Goal: Transaction & Acquisition: Register for event/course

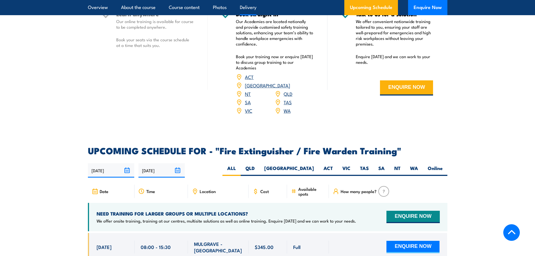
scroll to position [842, 0]
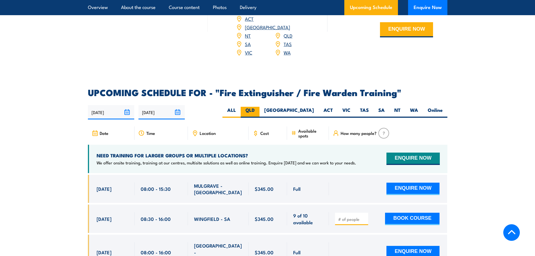
click at [259, 107] on label "QLD" at bounding box center [250, 112] width 19 height 11
click at [258, 107] on input "QLD" at bounding box center [257, 109] width 4 height 4
radio input "true"
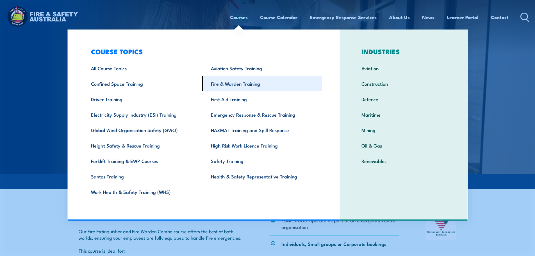
click at [235, 83] on link "Fire & Warden Training" at bounding box center [262, 83] width 120 height 15
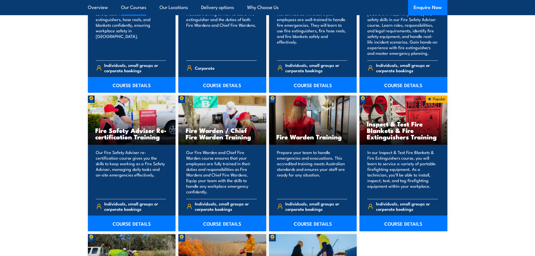
scroll to position [730, 0]
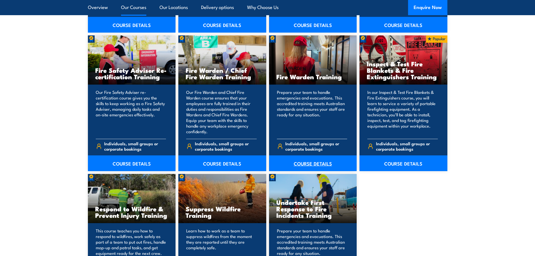
click at [312, 162] on link "COURSE DETAILS" at bounding box center [313, 163] width 88 height 16
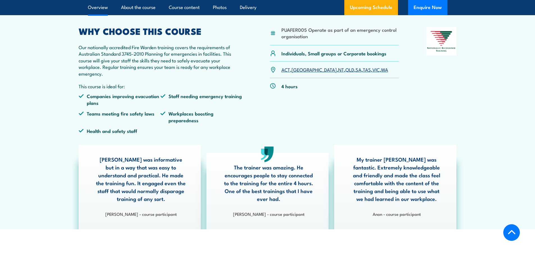
scroll to position [112, 0]
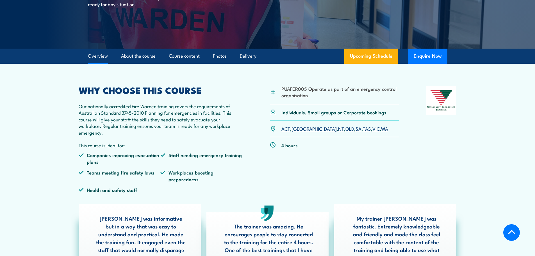
click at [345, 129] on link "QLD" at bounding box center [349, 128] width 9 height 7
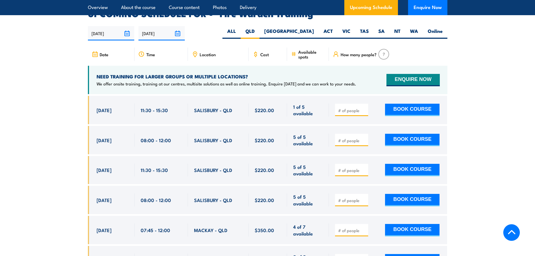
scroll to position [1044, 0]
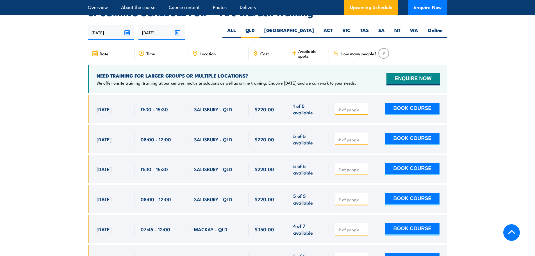
click at [350, 107] on input "number" at bounding box center [352, 110] width 28 height 6
type input "1"
click at [416, 103] on button "BOOK COURSE" at bounding box center [412, 109] width 54 height 12
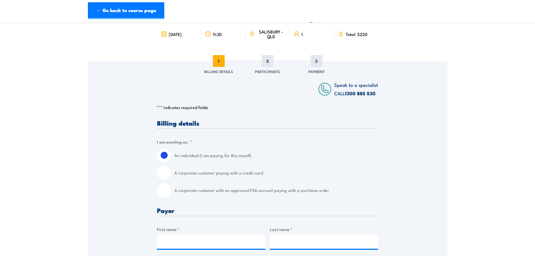
scroll to position [56, 0]
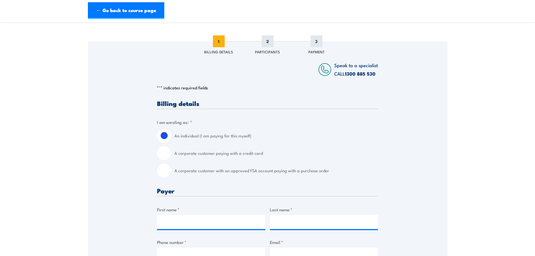
click at [166, 155] on input "A corporate customer paying with a credit card" at bounding box center [164, 153] width 14 height 14
radio input "true"
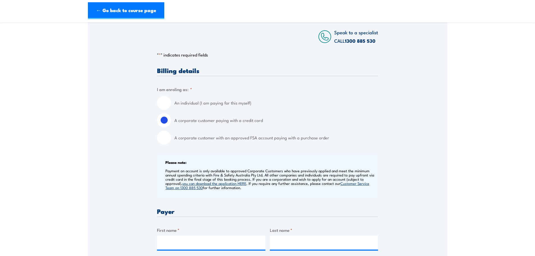
scroll to position [140, 0]
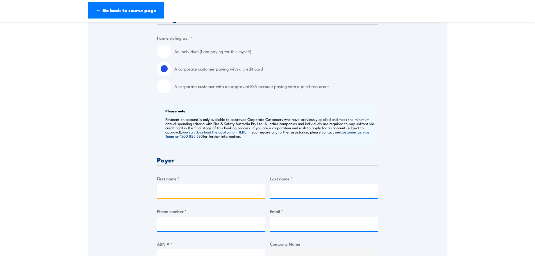
click at [197, 190] on input "First name *" at bounding box center [211, 191] width 108 height 14
type input "[PERSON_NAME]"
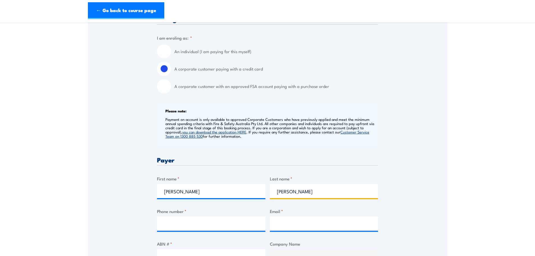
type input "[PERSON_NAME]"
click at [203, 225] on input "Phone number *" at bounding box center [211, 223] width 108 height 14
type input "0434312210"
click at [301, 224] on input "Email *" at bounding box center [324, 223] width 108 height 14
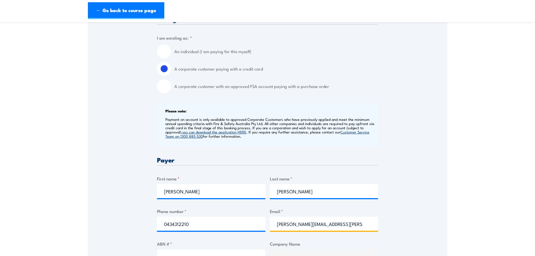
scroll to position [253, 0]
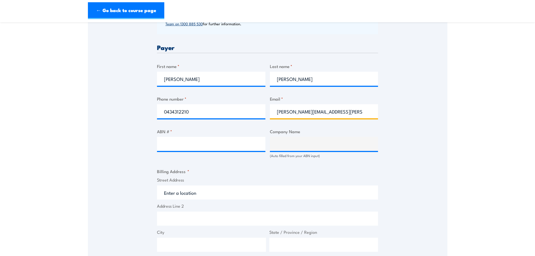
type input "[PERSON_NAME][EMAIL_ADDRESS][PERSON_NAME][DOMAIN_NAME]"
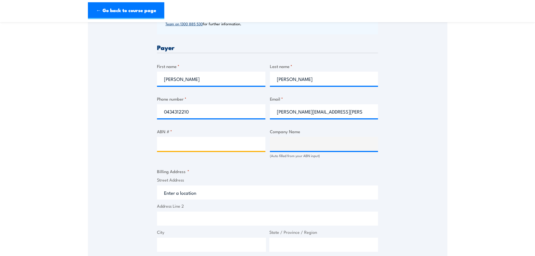
click at [225, 142] on input "ABN # *" at bounding box center [211, 144] width 108 height 14
click at [231, 146] on input "ABN # *" at bounding box center [211, 144] width 108 height 14
paste input "66 116 251 613"
type input "66 116 251 613"
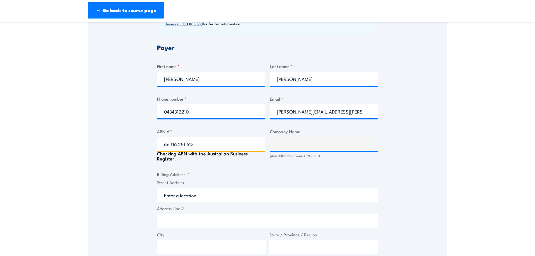
type input "SECONDBITE"
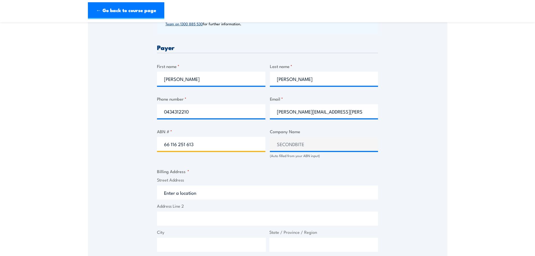
type input "66 116 251 613"
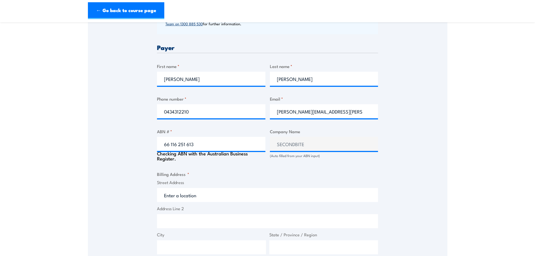
click at [295, 166] on div "Billing details I am enroling as: * An individual (I am paying for this myself)…" at bounding box center [267, 165] width 221 height 525
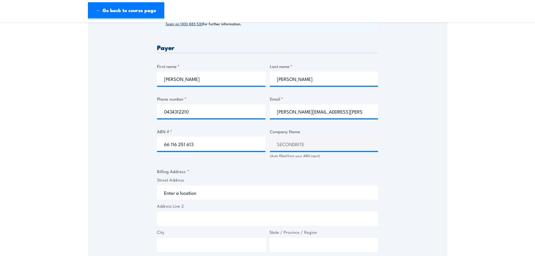
scroll to position [309, 0]
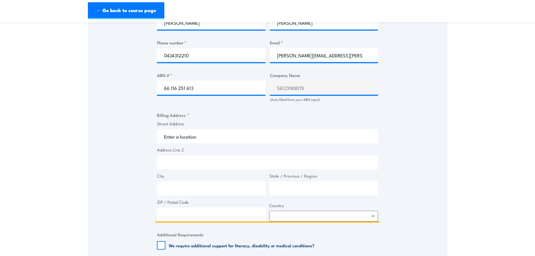
click at [199, 134] on input "Street Address" at bounding box center [267, 136] width 221 height 14
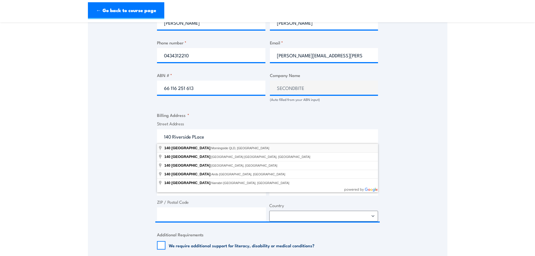
type input "[STREET_ADDRESS]"
drag, startPoint x: 201, startPoint y: 147, endPoint x: 202, endPoint y: 153, distance: 5.4
type input "[STREET_ADDRESS]"
type input "Morningside"
type input "[GEOGRAPHIC_DATA]"
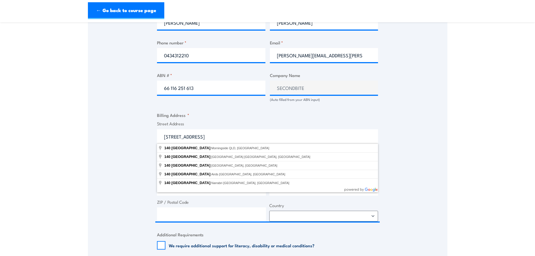
type input "4170"
select select "[GEOGRAPHIC_DATA]"
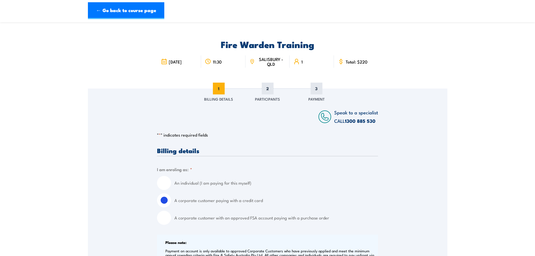
scroll to position [0, 0]
